Goal: Task Accomplishment & Management: Manage account settings

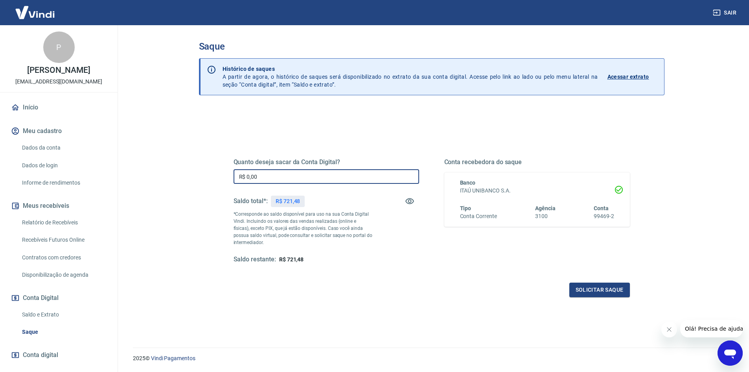
click at [270, 175] on input "R$ 0,00" at bounding box center [327, 176] width 186 height 15
type input "R$ 721,48"
click at [608, 291] on button "Solicitar saque" at bounding box center [600, 289] width 61 height 15
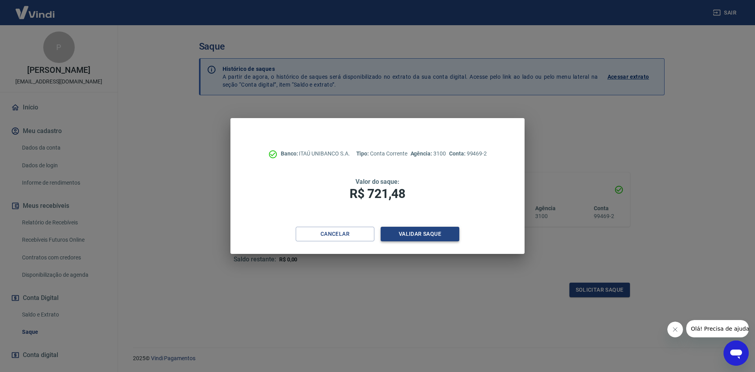
click at [414, 229] on button "Validar saque" at bounding box center [420, 234] width 79 height 15
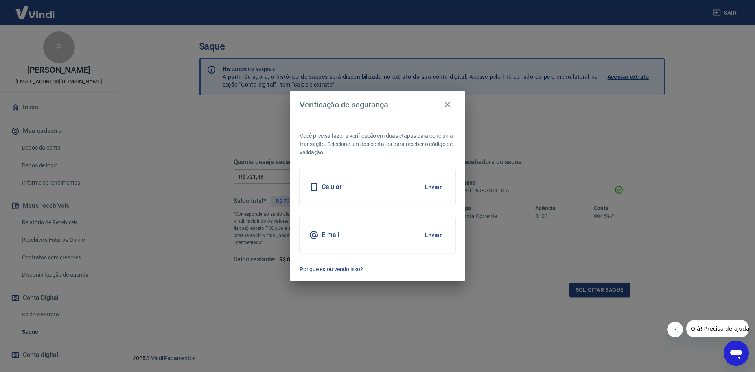
click at [437, 235] on button "Enviar" at bounding box center [434, 235] width 26 height 17
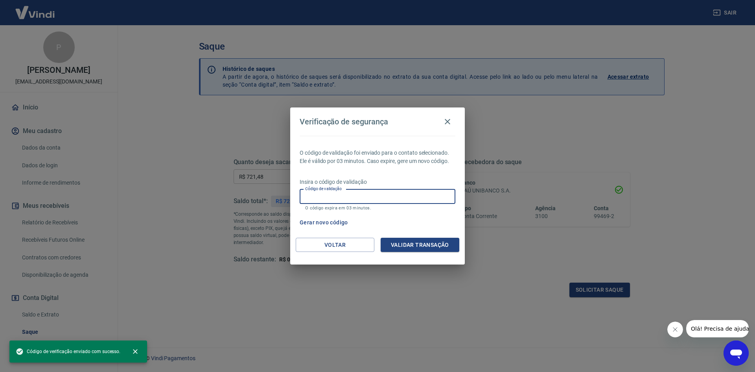
click at [334, 201] on input "Código de validação" at bounding box center [378, 196] width 156 height 15
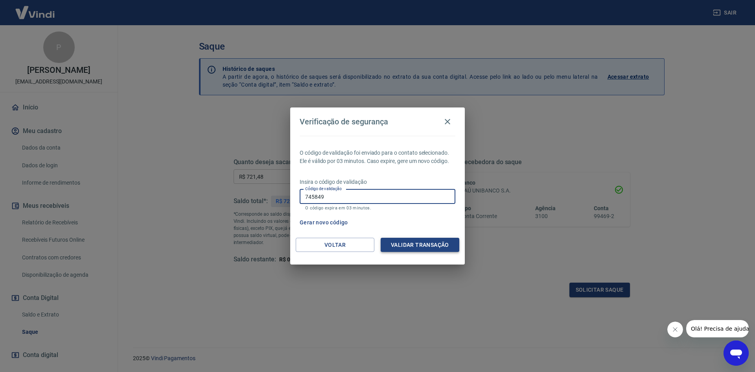
type input "745849"
click at [406, 243] on button "Validar transação" at bounding box center [420, 245] width 79 height 15
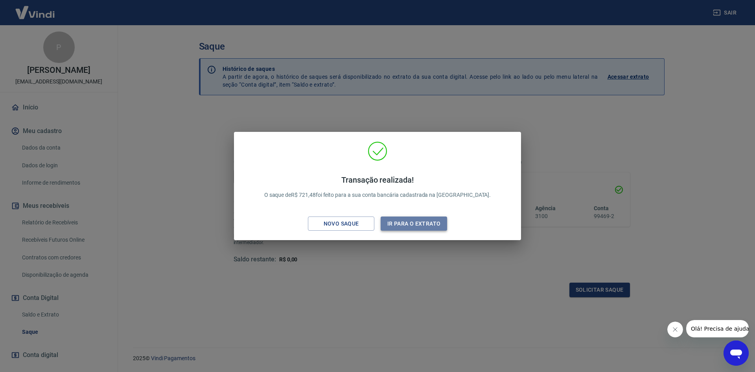
click at [424, 225] on button "Ir para o extrato" at bounding box center [414, 223] width 66 height 15
